Goal: Check status: Check status

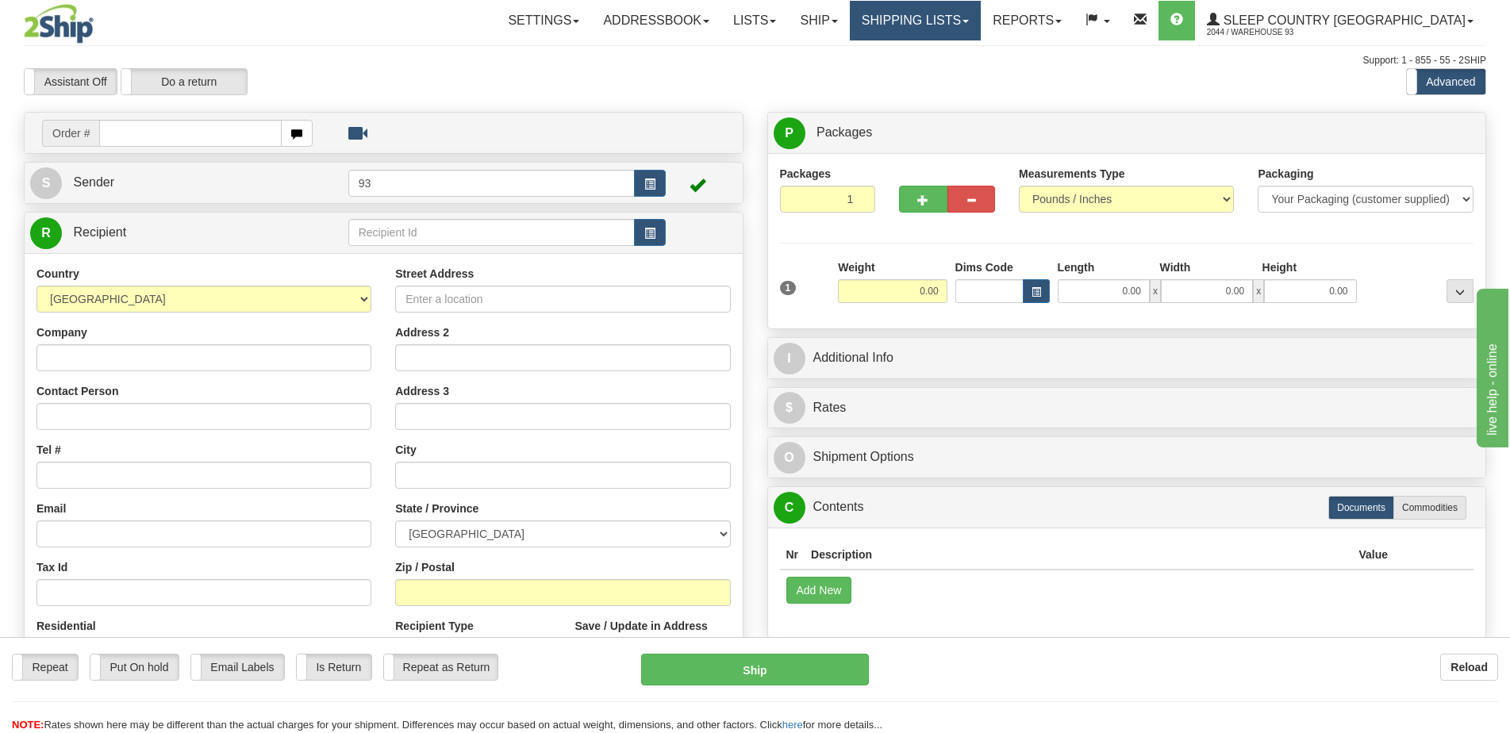
click at [946, 21] on link "Shipping lists" at bounding box center [915, 21] width 131 height 40
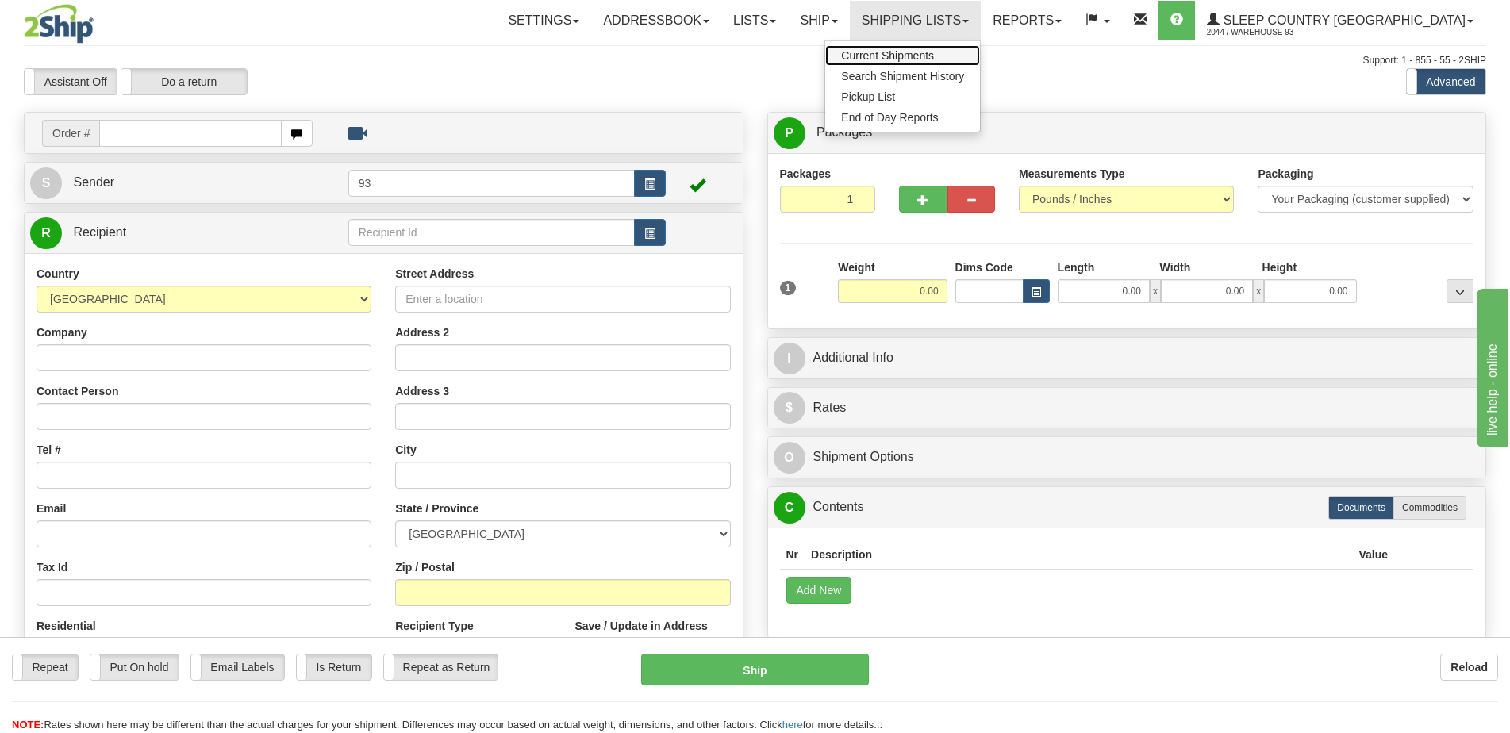
click at [931, 56] on span "Current Shipments" at bounding box center [887, 55] width 93 height 13
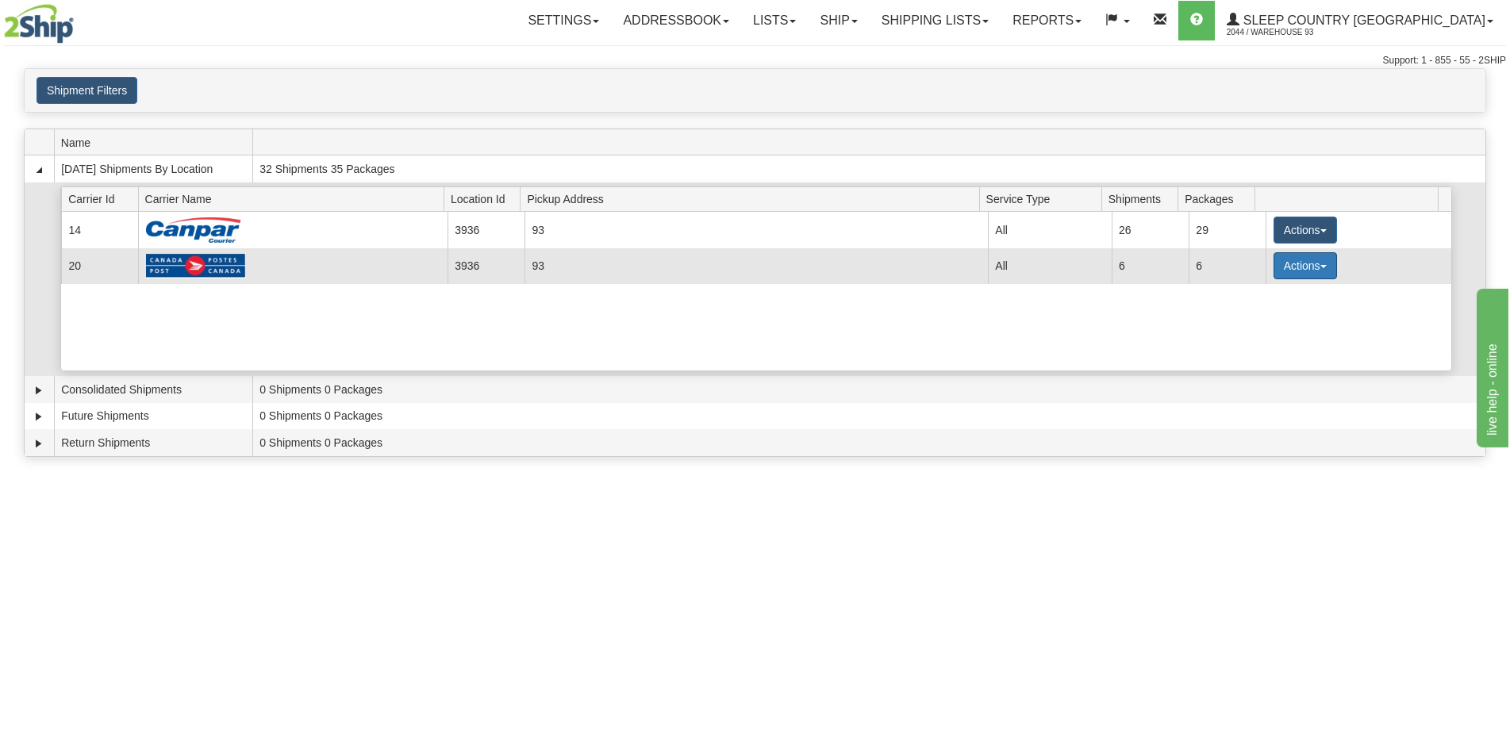
click at [1314, 270] on button "Actions" at bounding box center [1304, 265] width 63 height 27
click at [1272, 301] on link "Details" at bounding box center [1272, 296] width 127 height 21
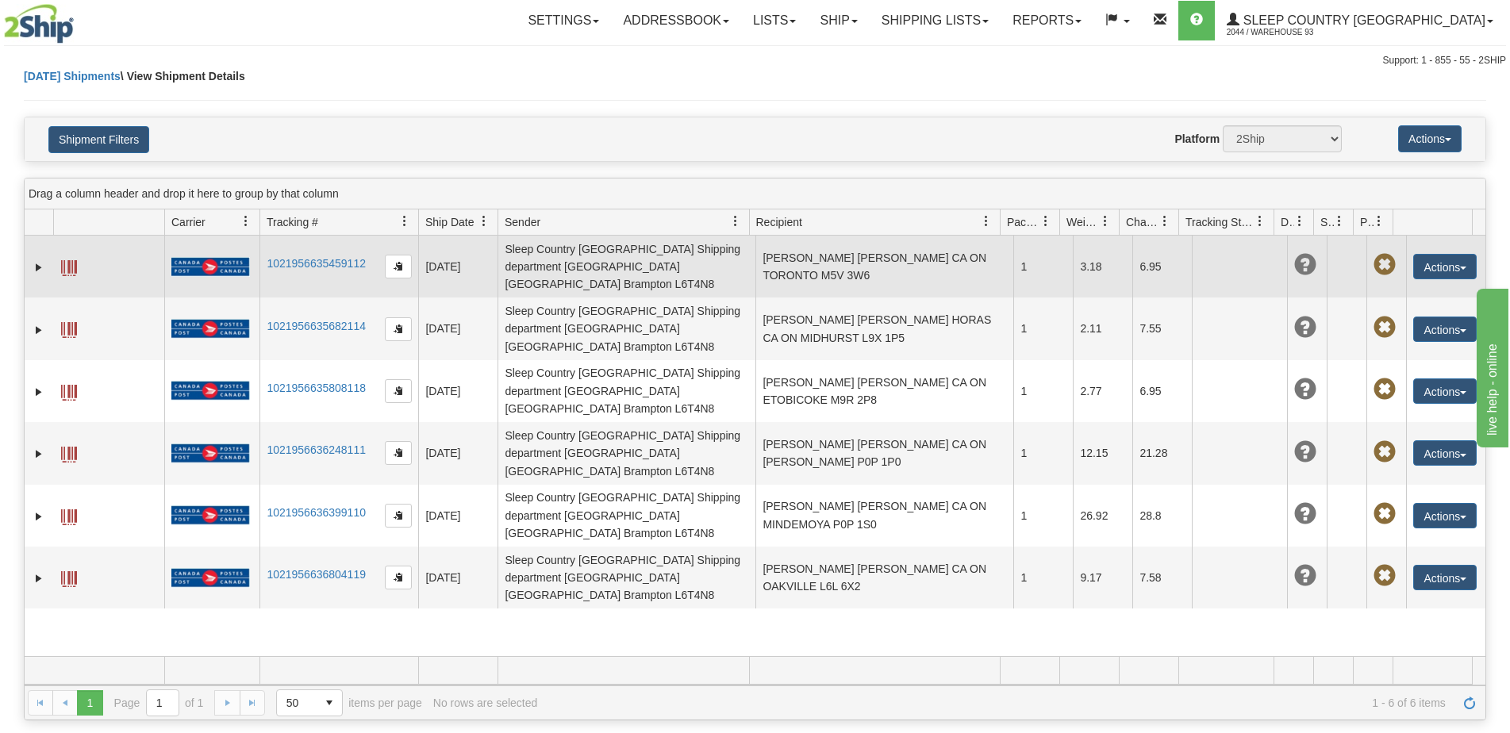
click at [71, 260] on span at bounding box center [69, 268] width 16 height 16
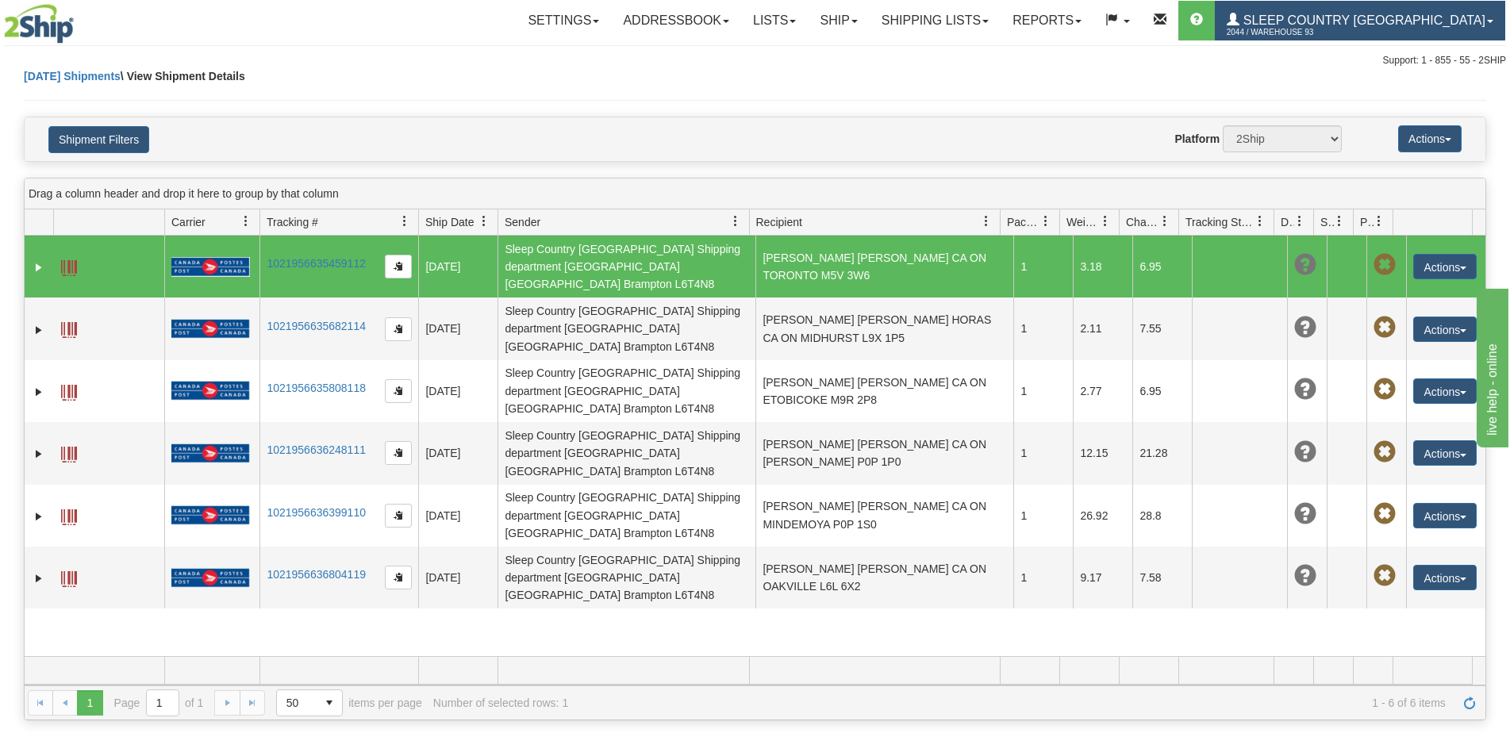
click at [1471, 12] on link "Sleep Country [GEOGRAPHIC_DATA] 2044 / Warehouse 93" at bounding box center [1359, 21] width 290 height 40
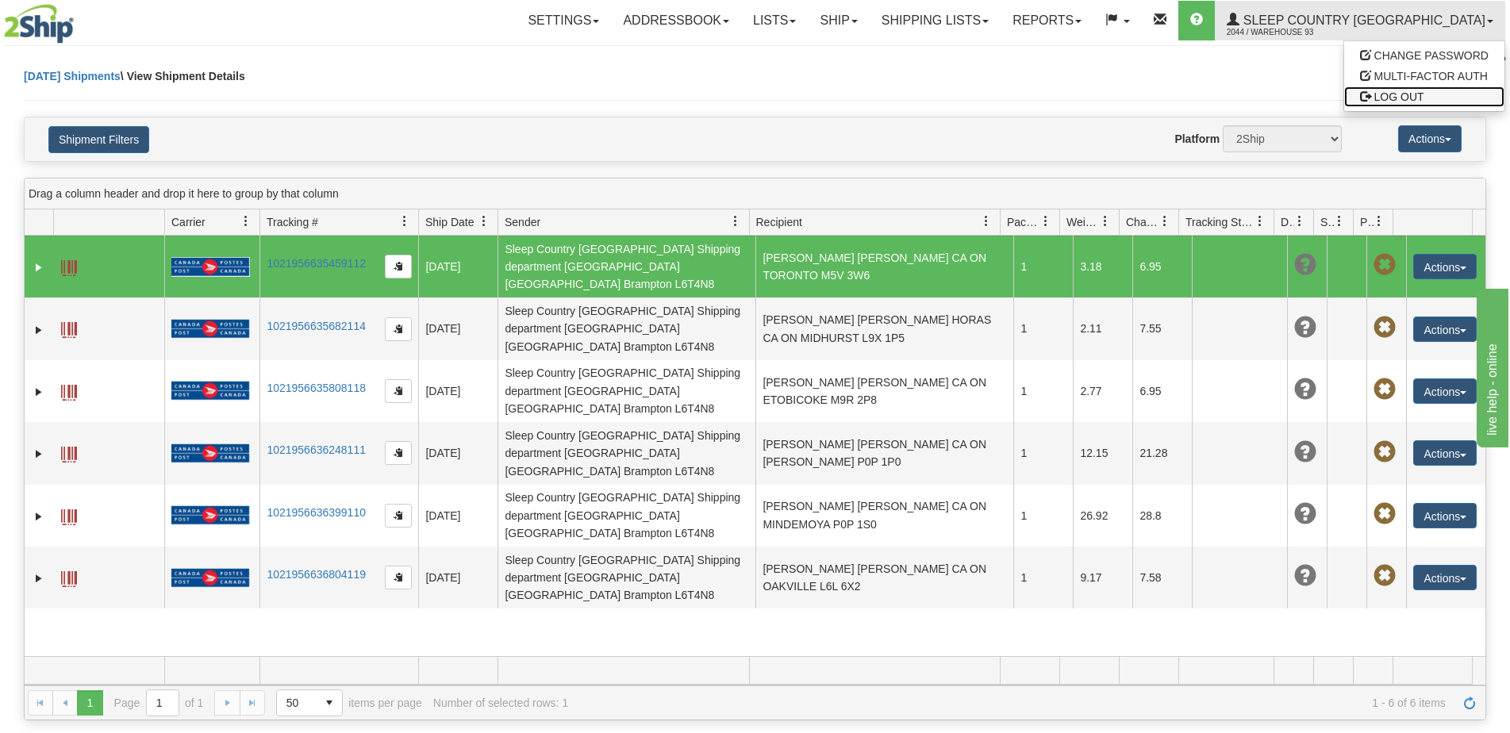
click at [1392, 94] on span "LOG OUT" at bounding box center [1399, 96] width 50 height 13
